Goal: Navigation & Orientation: Find specific page/section

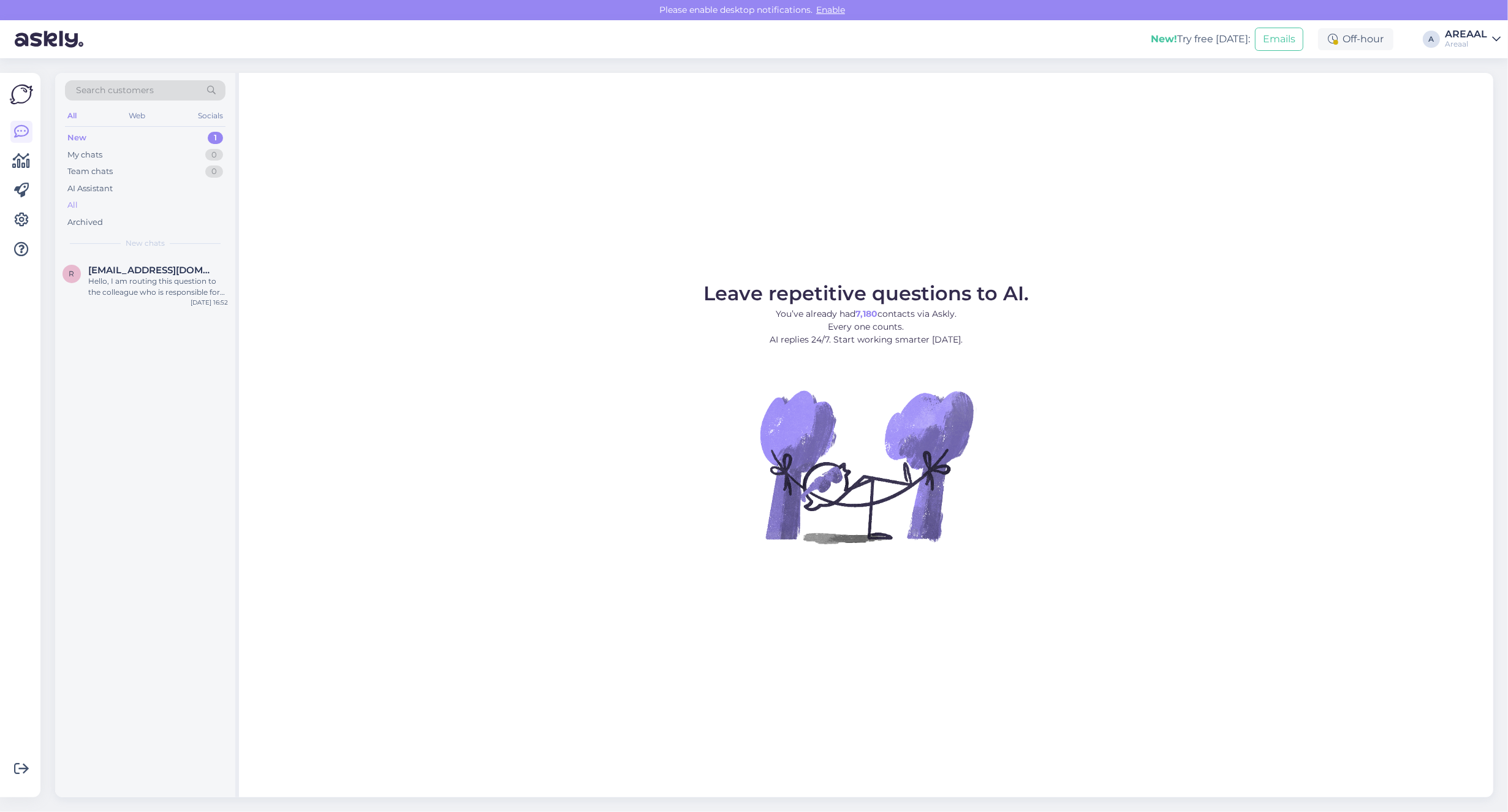
click at [133, 207] on div "All" at bounding box center [145, 206] width 160 height 17
click at [675, 268] on div "Leave repetitive questions to AI. You’ve already had 7,180 contacts via Askly. …" at bounding box center [866, 435] width 1254 height 724
